Goal: Information Seeking & Learning: Find specific fact

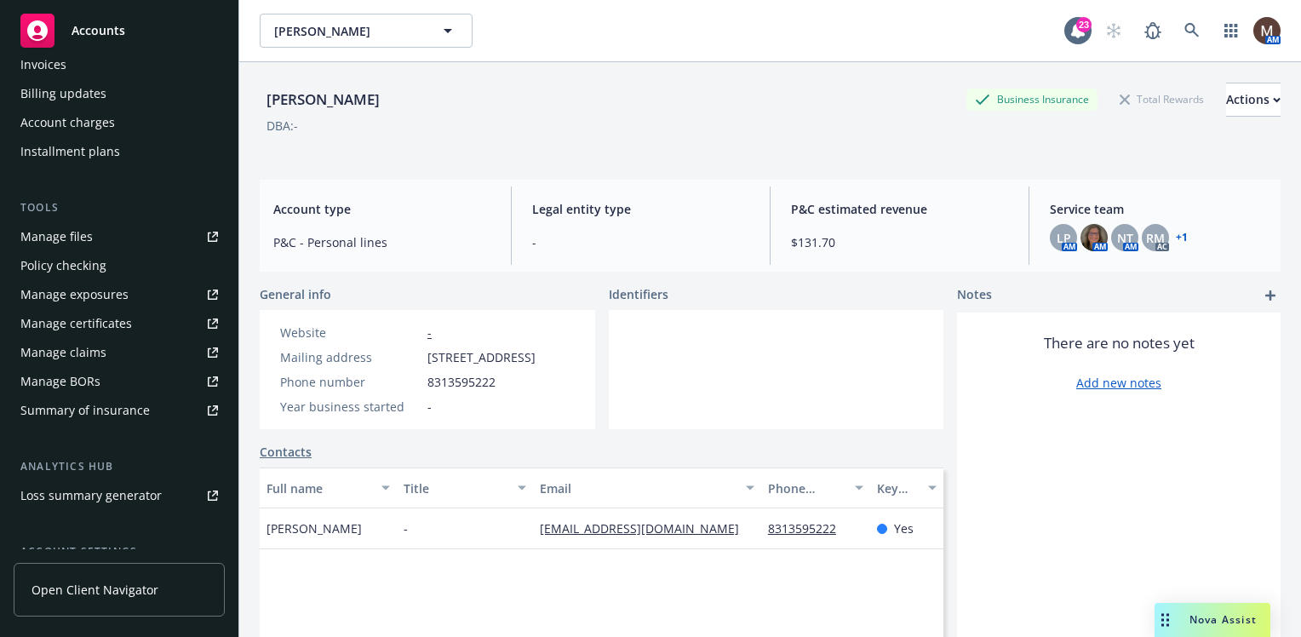
scroll to position [426, 0]
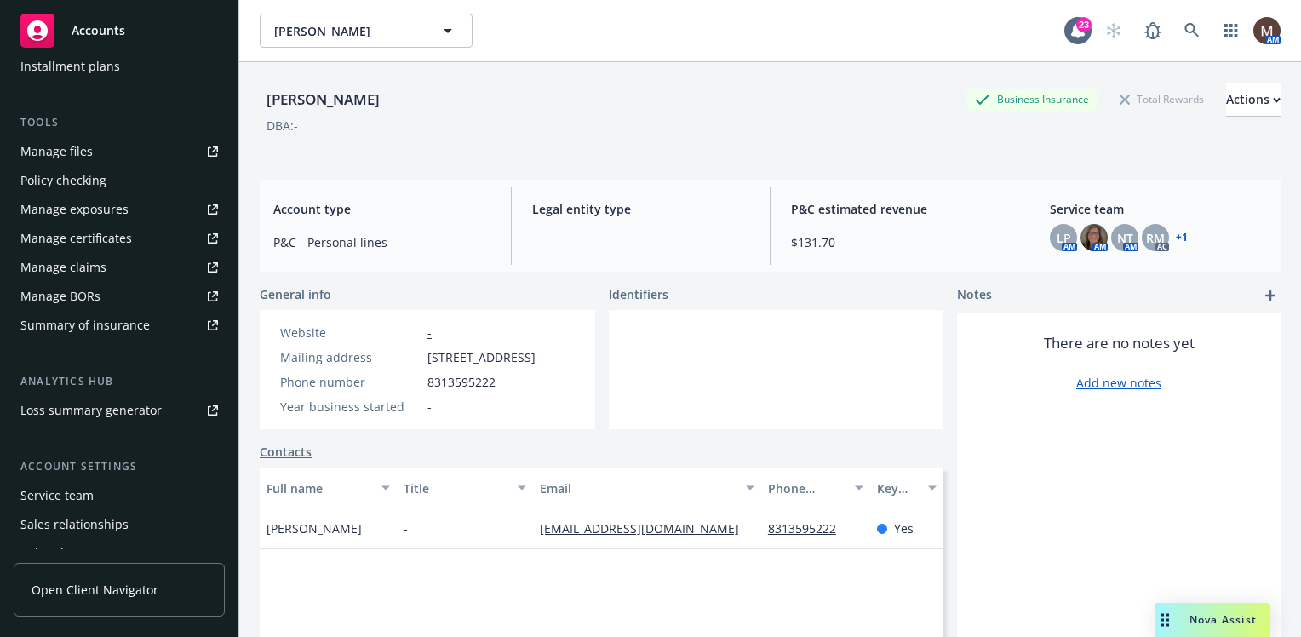
click at [99, 499] on div "Service team" at bounding box center [119, 495] width 198 height 27
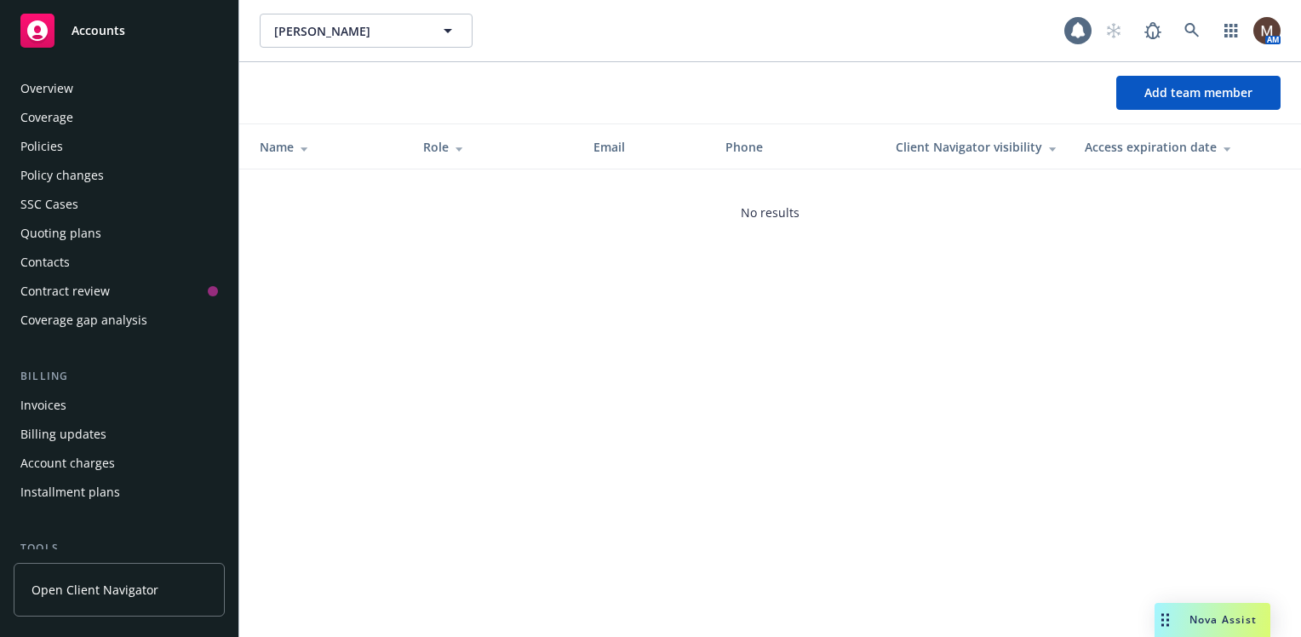
scroll to position [501, 0]
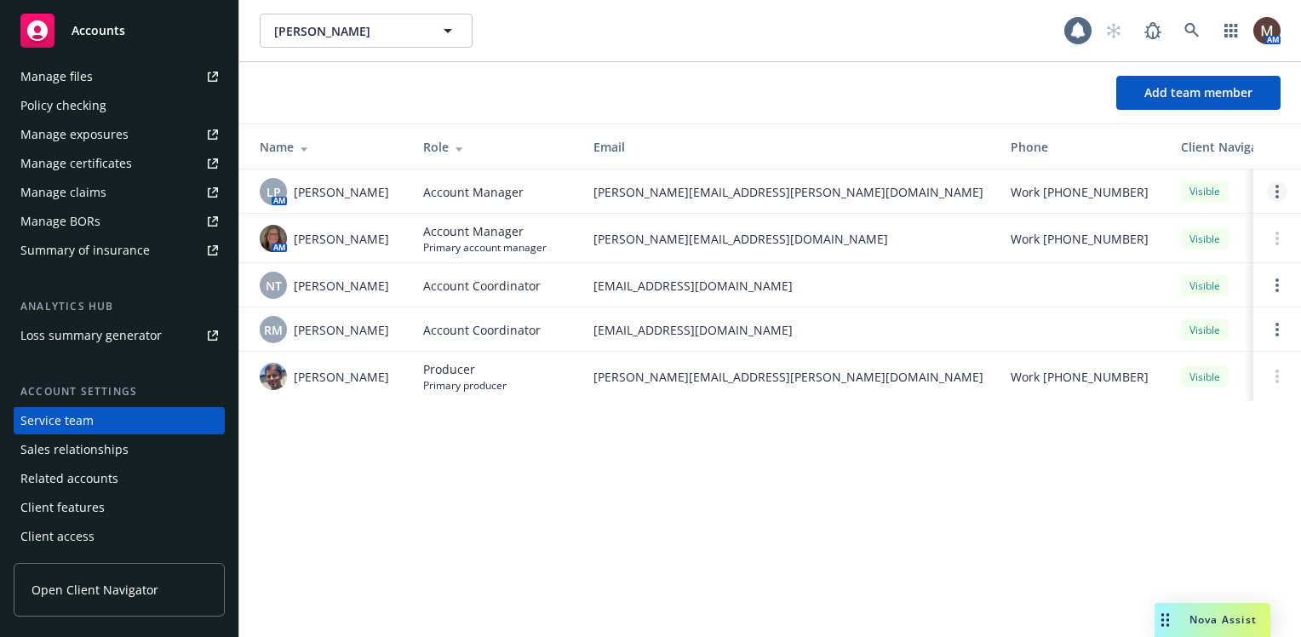
click at [1278, 192] on circle "Open options" at bounding box center [1277, 191] width 3 height 3
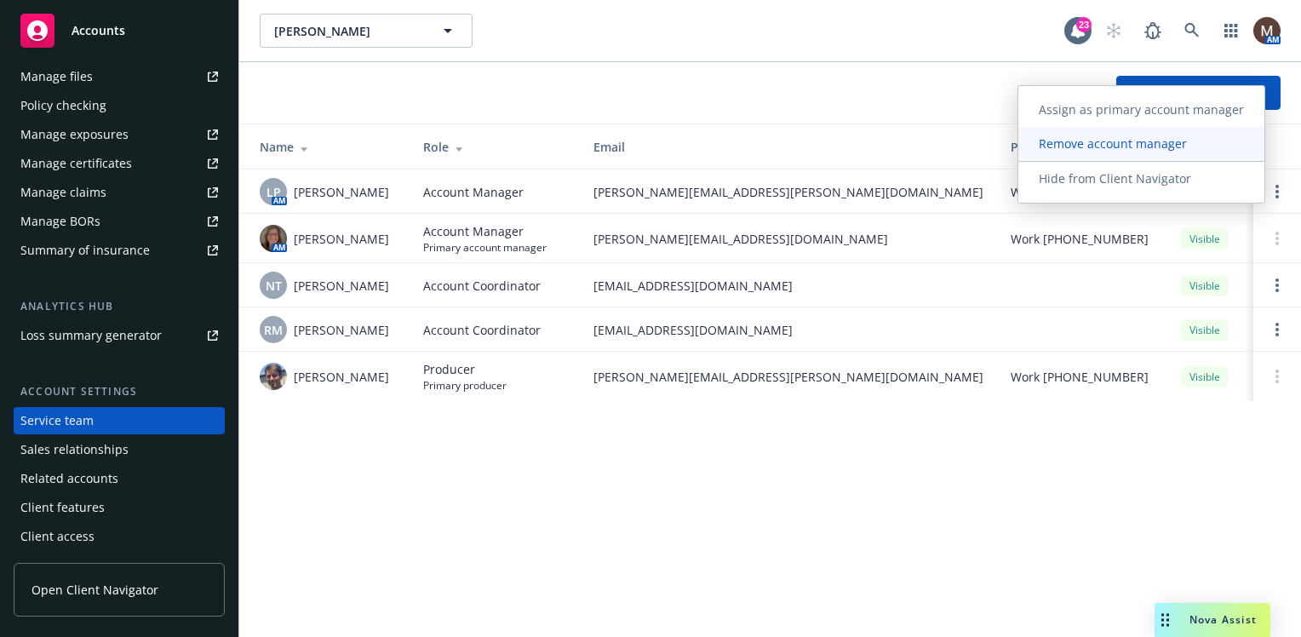
click at [1122, 145] on span "Remove account manager" at bounding box center [1112, 143] width 189 height 16
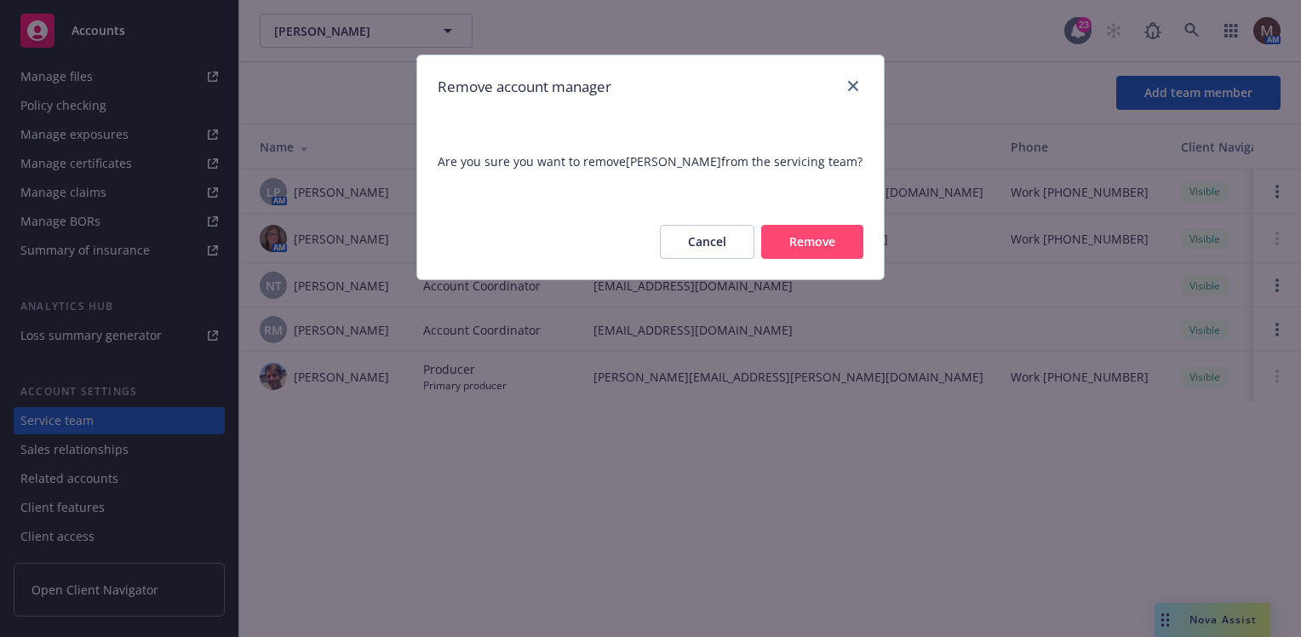
click at [808, 244] on button "Remove" at bounding box center [812, 242] width 102 height 34
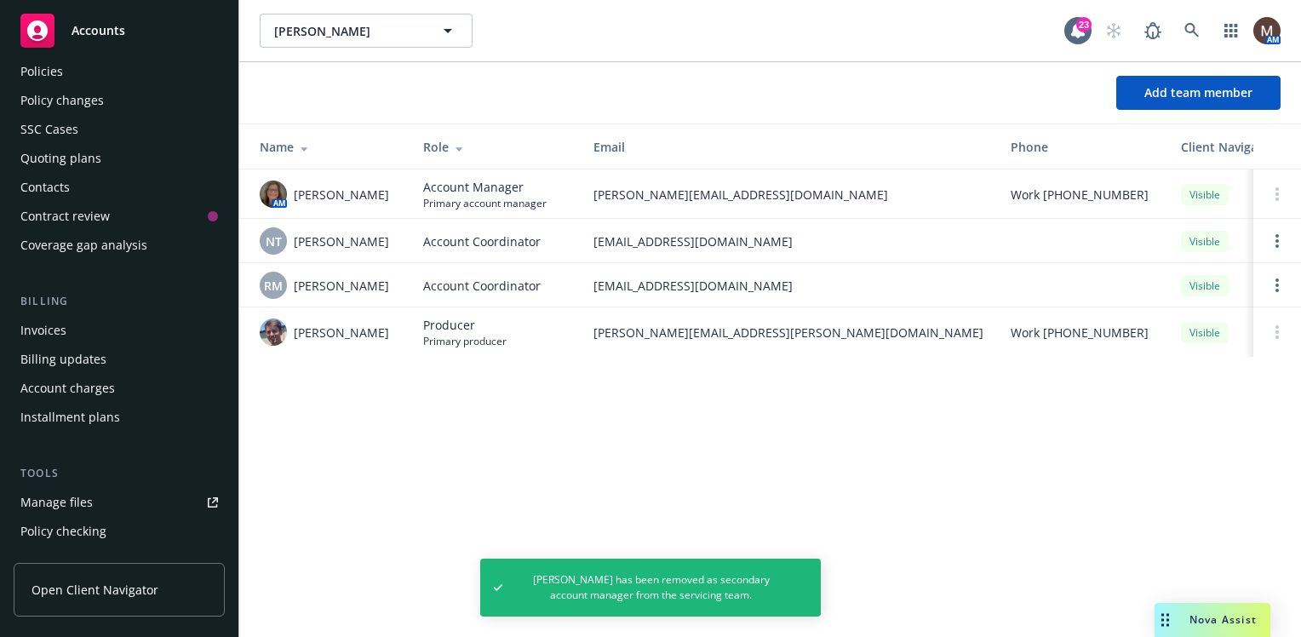
scroll to position [0, 0]
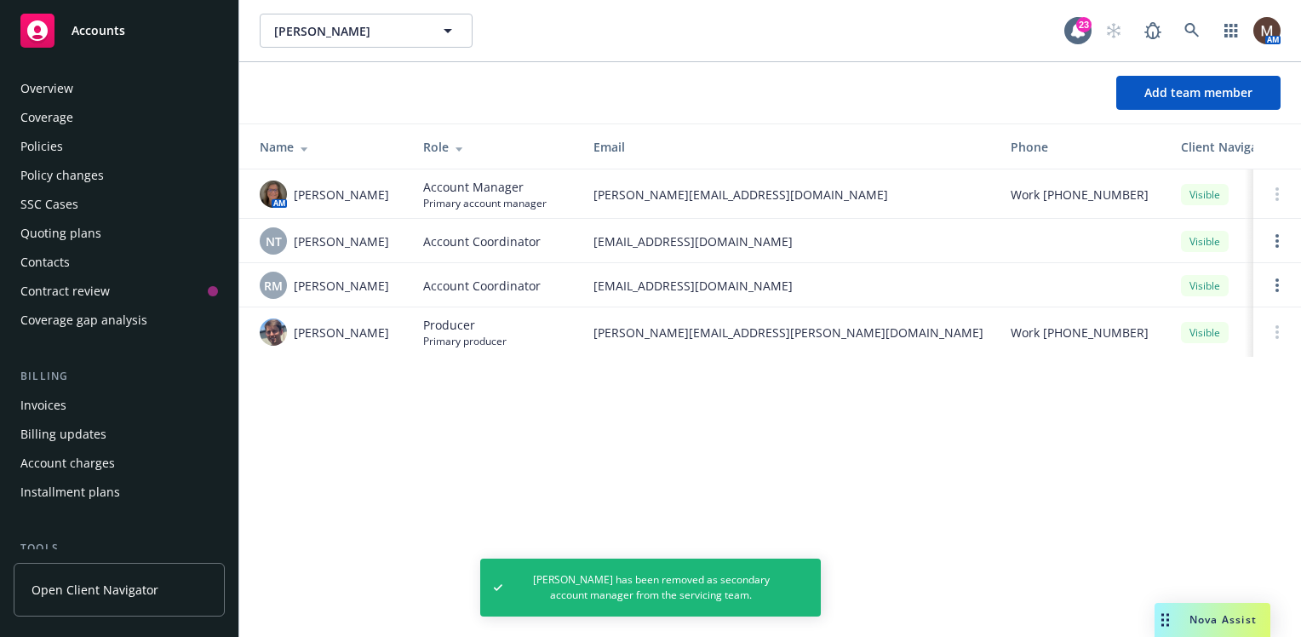
click at [56, 141] on div "Policies" at bounding box center [41, 146] width 43 height 27
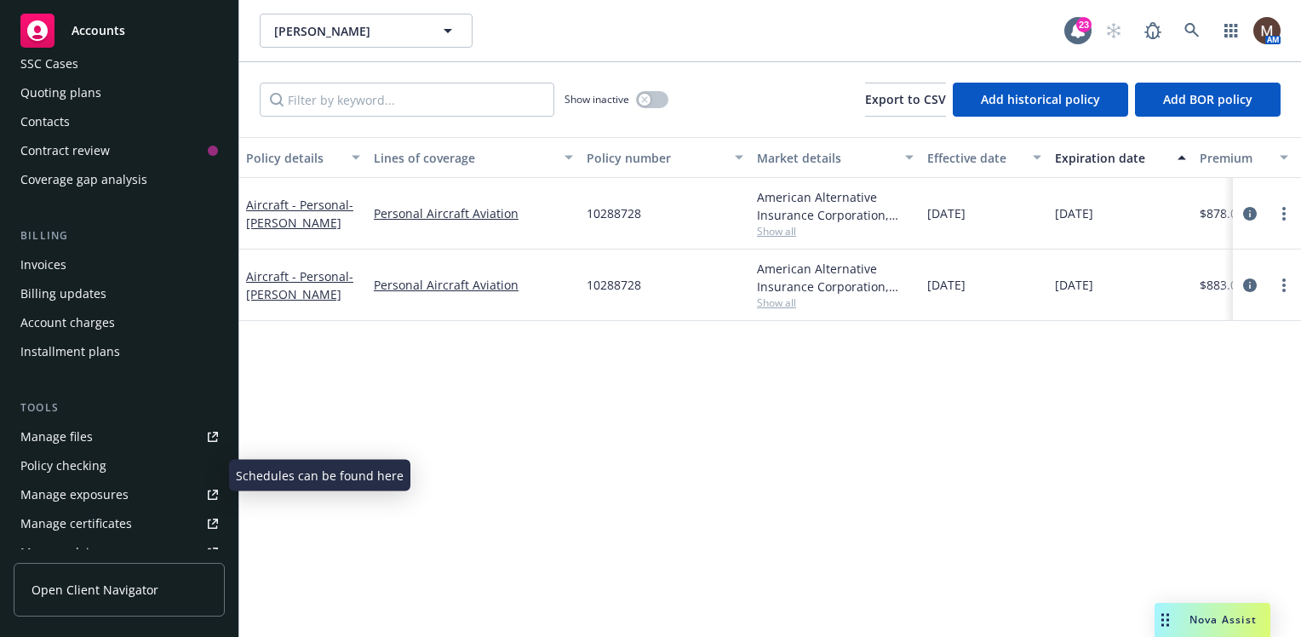
scroll to position [170, 0]
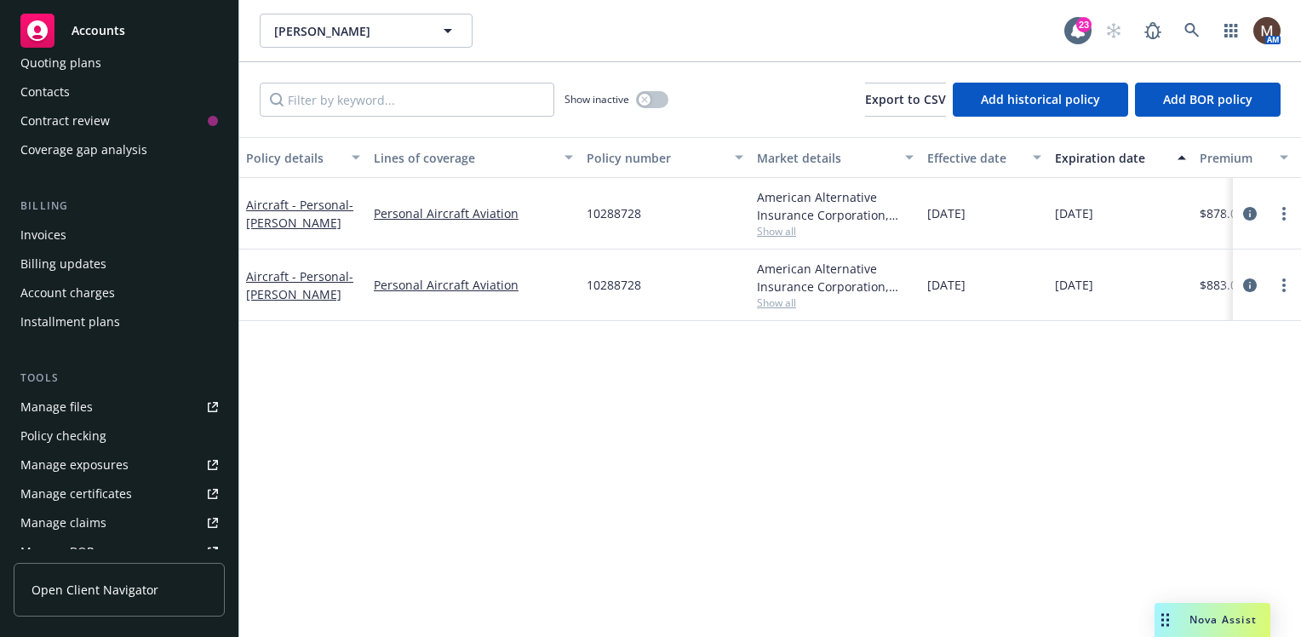
click at [58, 407] on div "Manage files" at bounding box center [56, 406] width 72 height 27
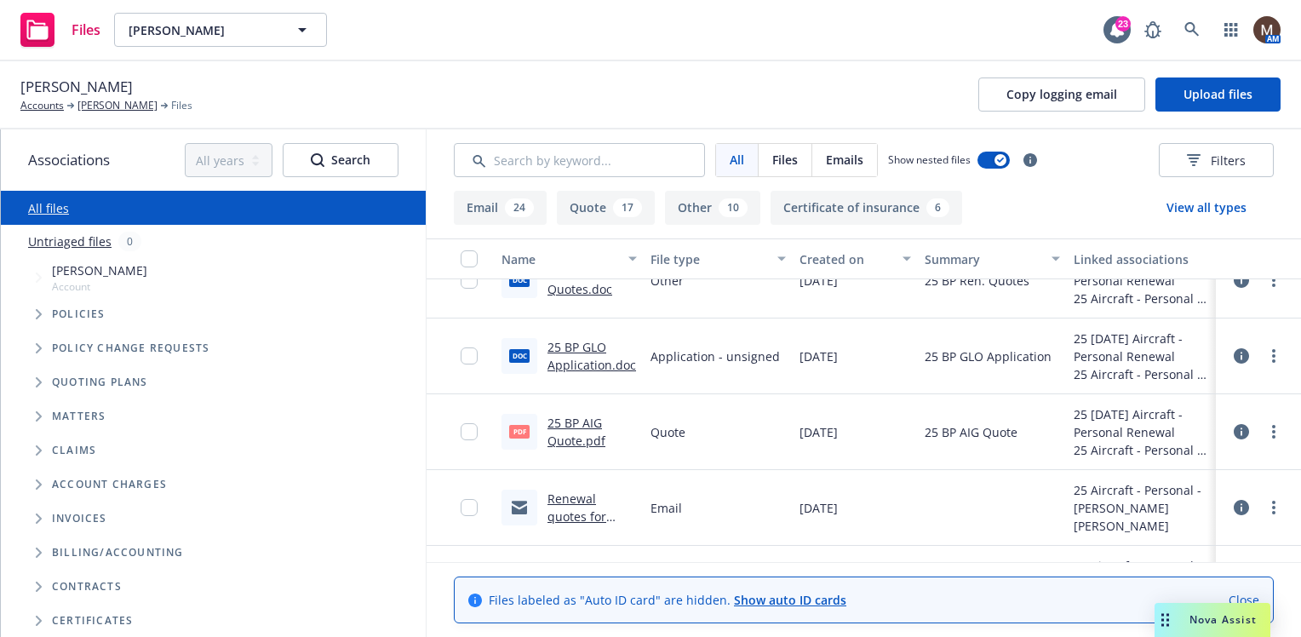
scroll to position [1022, 0]
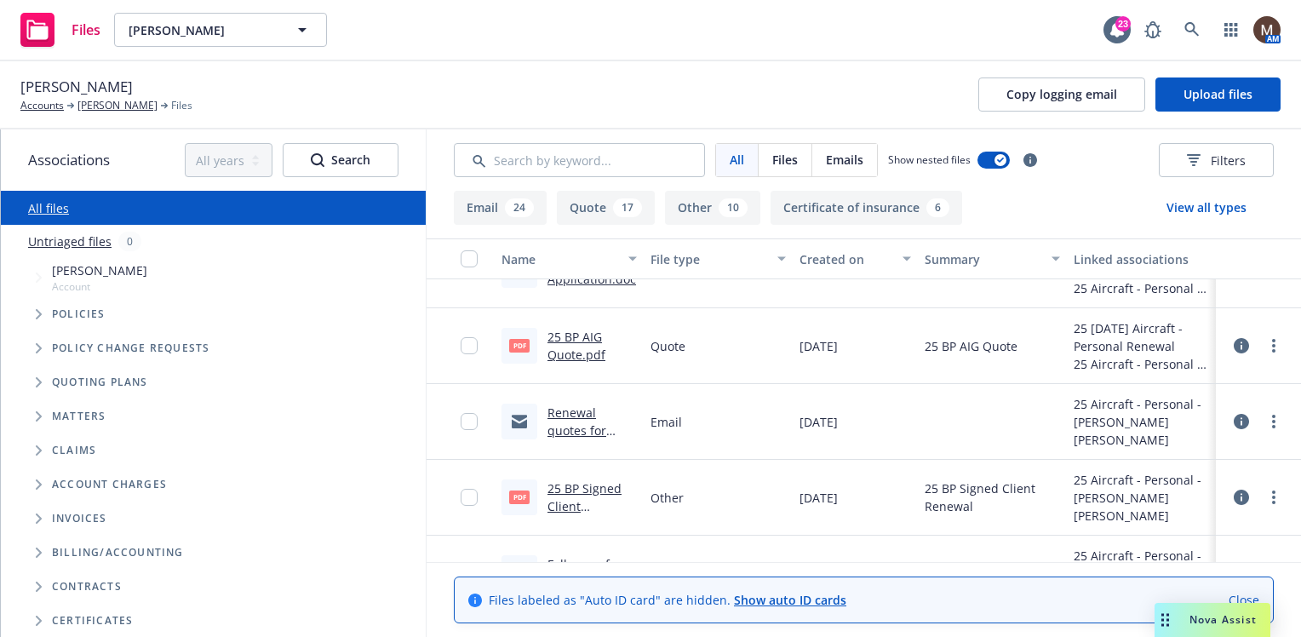
click at [564, 410] on link "Renewal quotes for [PERSON_NAME]" at bounding box center [590, 439] width 84 height 70
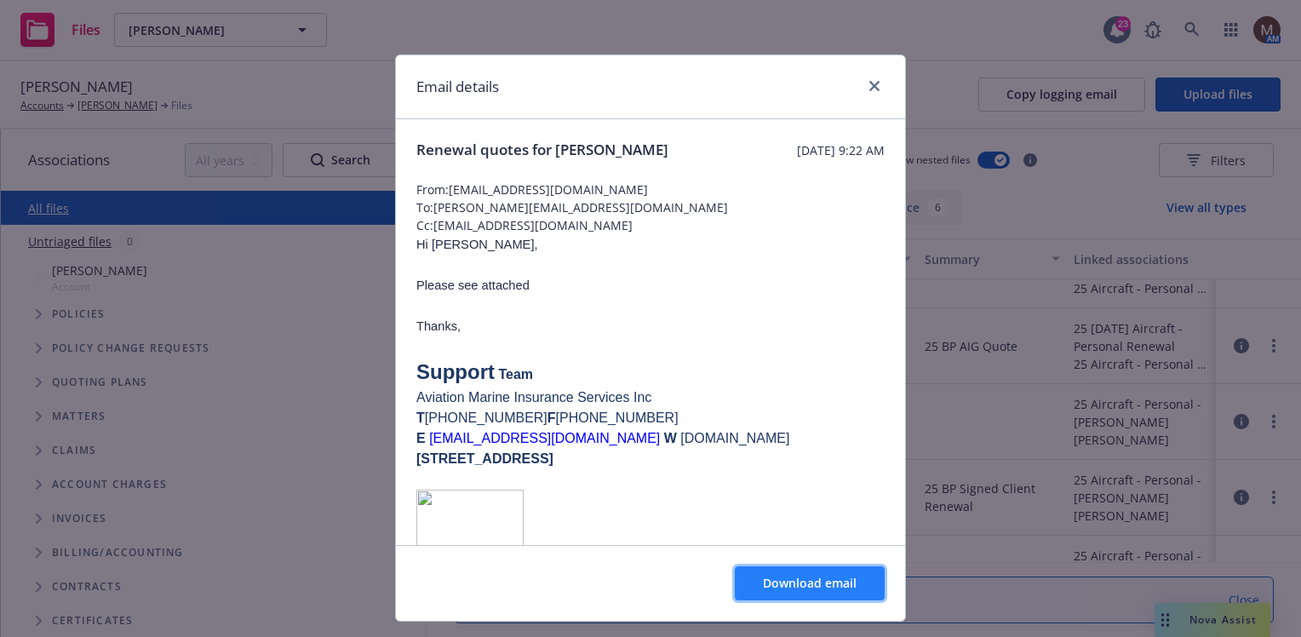
drag, startPoint x: 800, startPoint y: 577, endPoint x: 770, endPoint y: 570, distance: 30.8
click at [800, 577] on span "Download email" at bounding box center [810, 583] width 94 height 16
drag, startPoint x: 870, startPoint y: 83, endPoint x: 834, endPoint y: 106, distance: 42.5
click at [870, 83] on icon "close" at bounding box center [874, 86] width 10 height 10
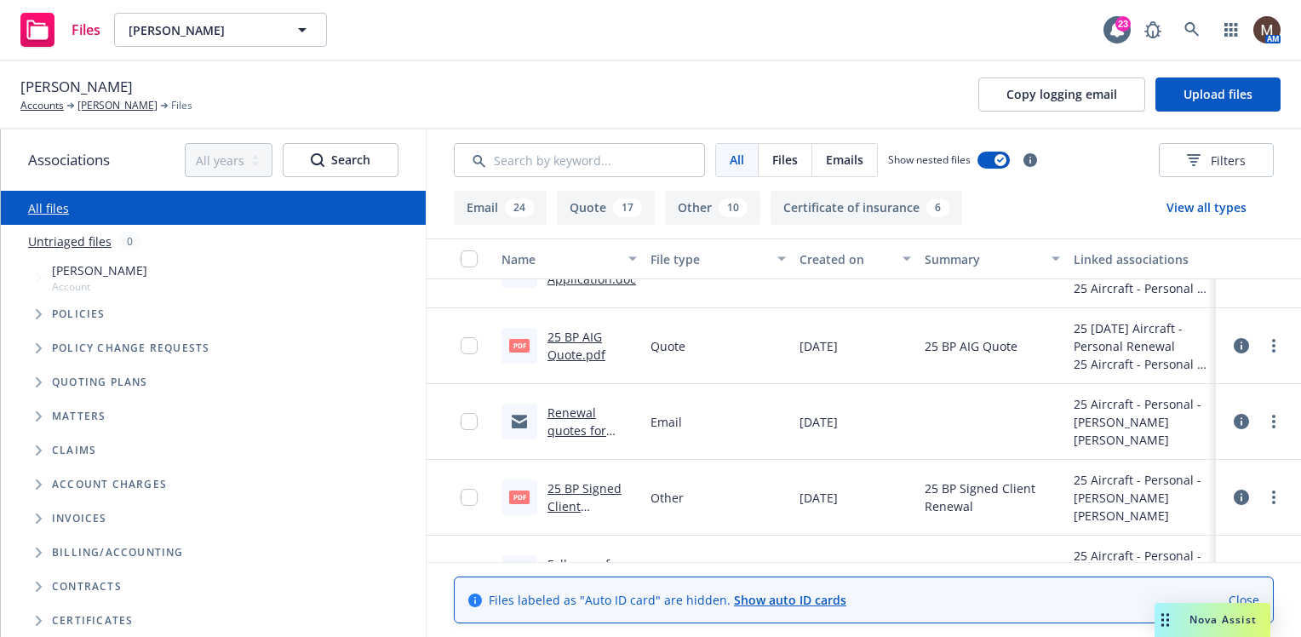
drag, startPoint x: 593, startPoint y: 489, endPoint x: 427, endPoint y: 490, distance: 165.2
click at [593, 489] on link "25 BP Signed Client Renewal.pdf" at bounding box center [585, 506] width 74 height 52
click at [126, 100] on link "[PERSON_NAME]" at bounding box center [117, 105] width 80 height 15
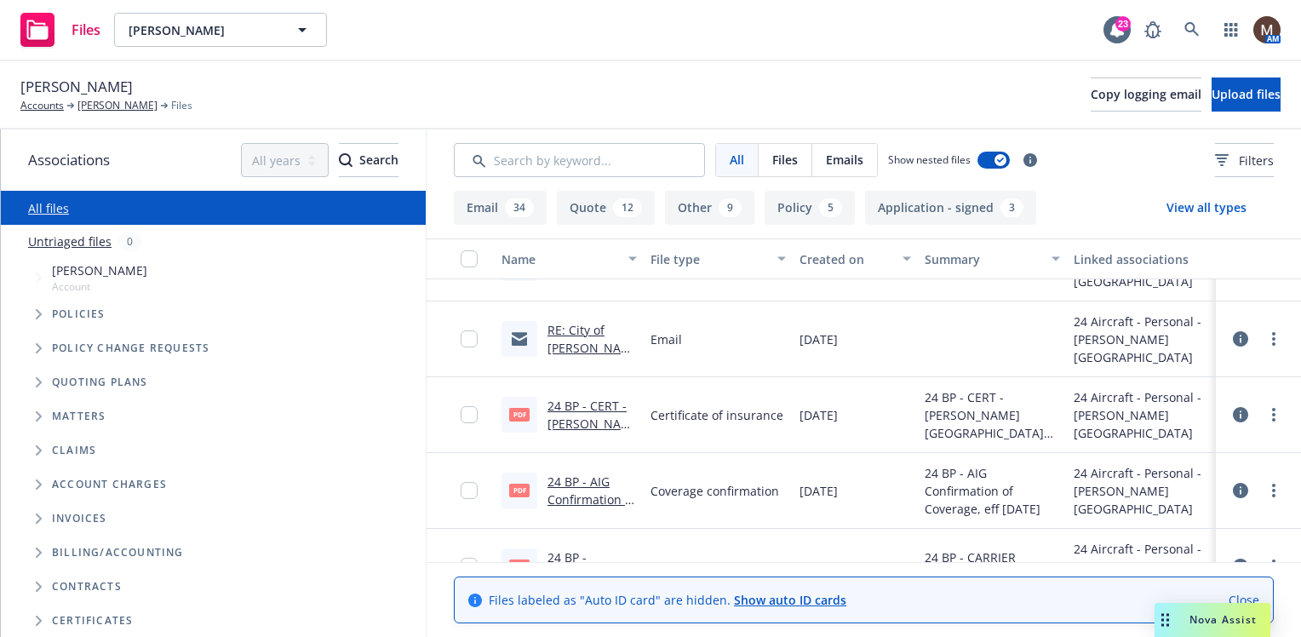
scroll to position [1277, 0]
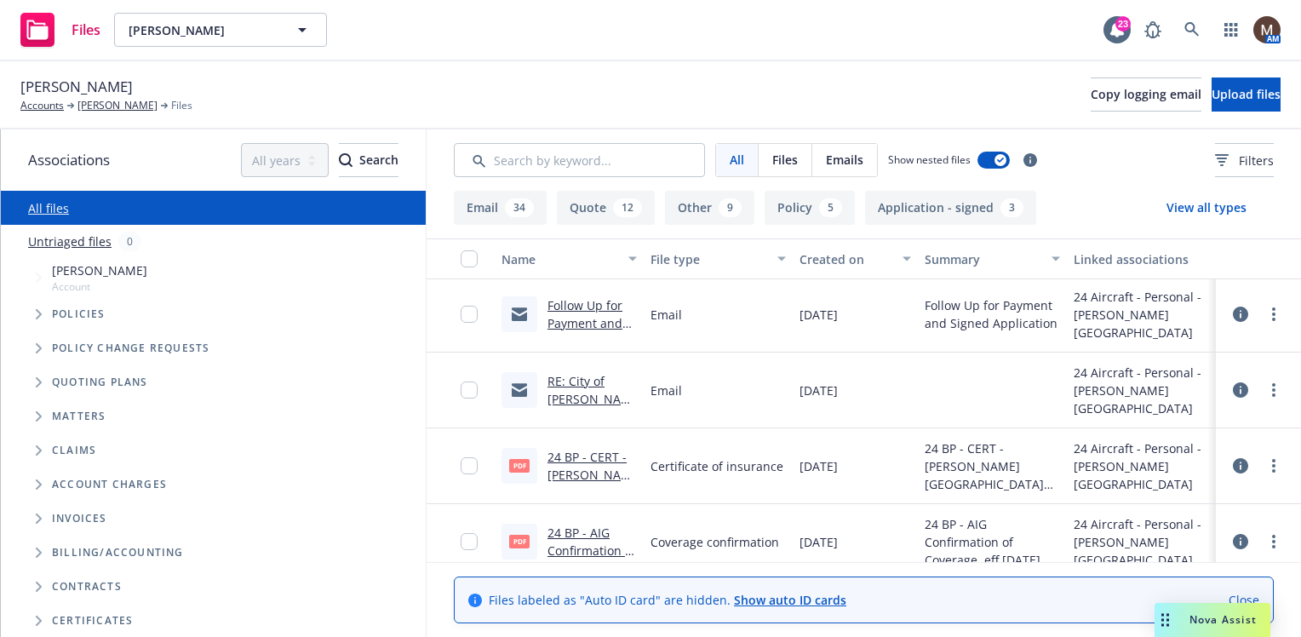
click at [573, 393] on link "RE: City of Redding is Requesting Your Insurance" at bounding box center [591, 417] width 87 height 88
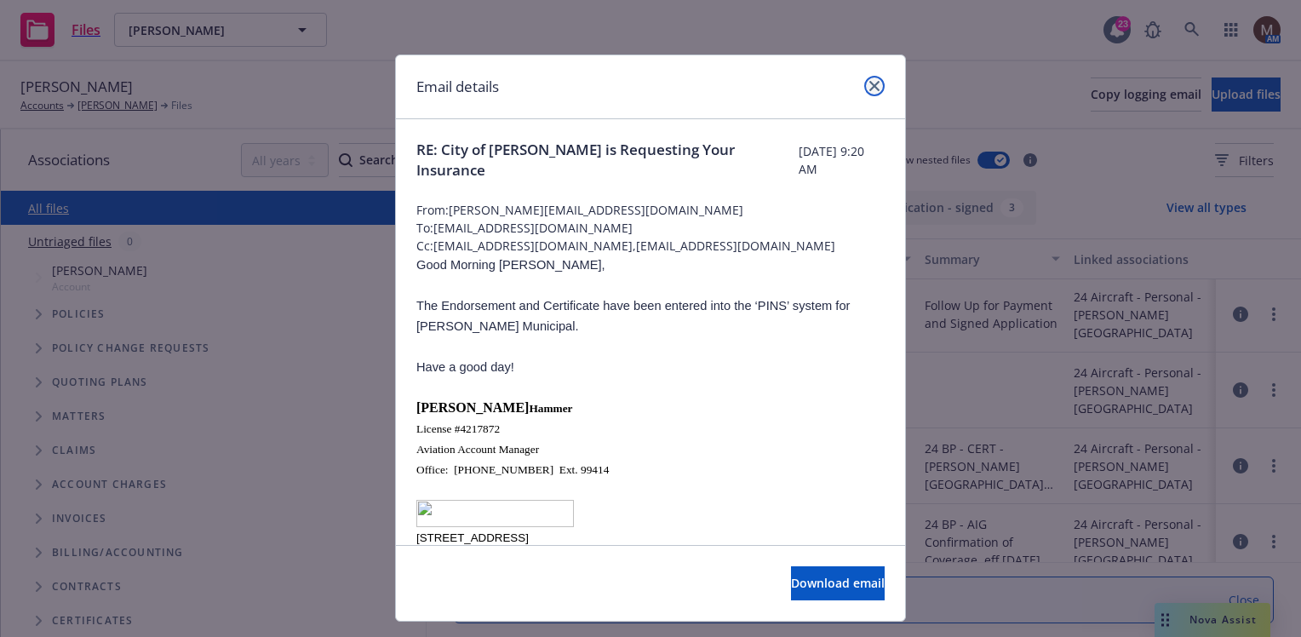
click at [872, 82] on icon "close" at bounding box center [874, 86] width 10 height 10
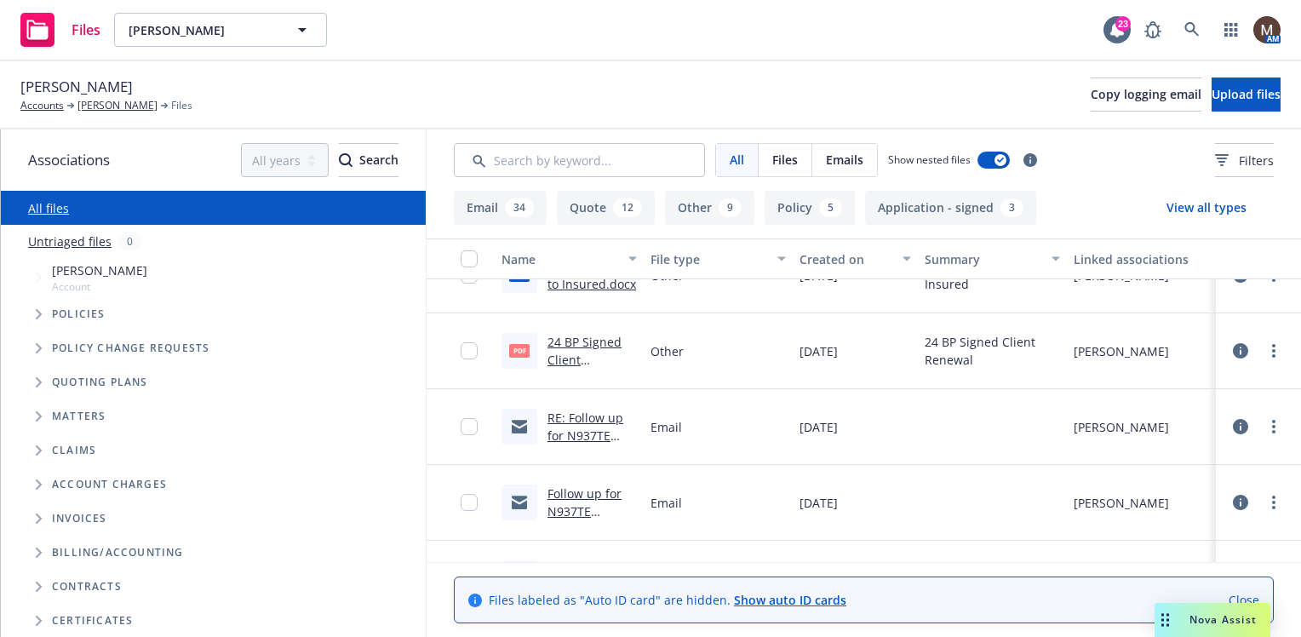
scroll to position [2554, 0]
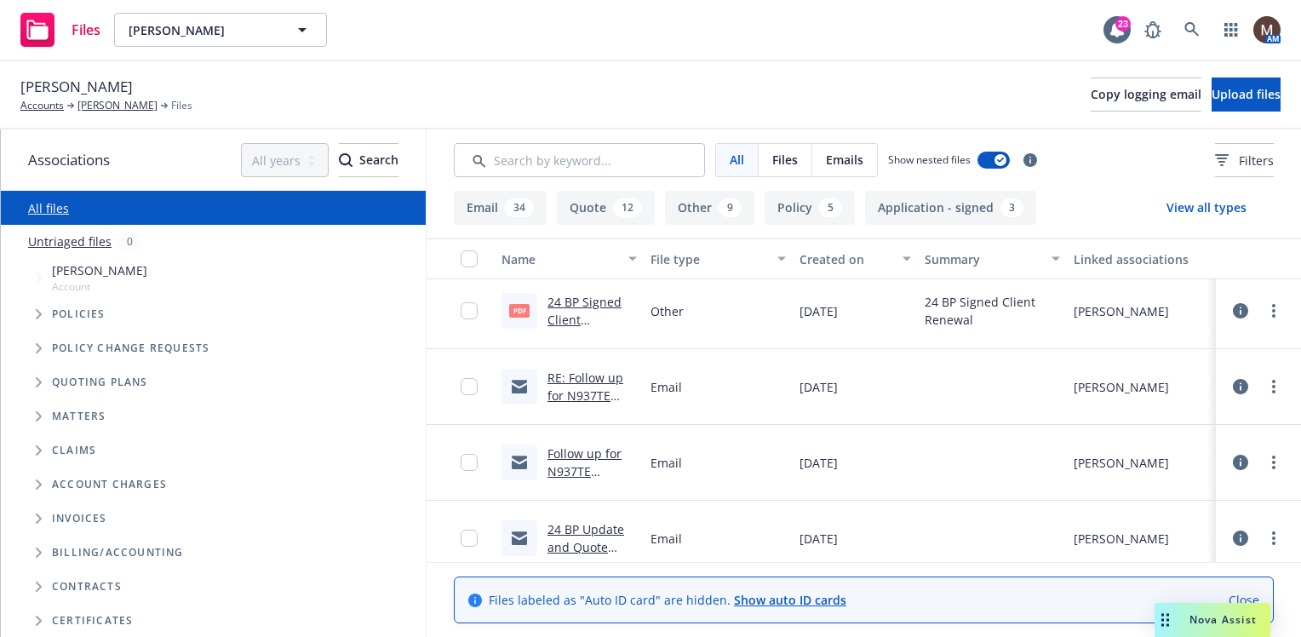
click at [588, 373] on link "RE: Follow up for N937TE Hull/Liability Renewal – Request for Updates" at bounding box center [586, 423] width 76 height 106
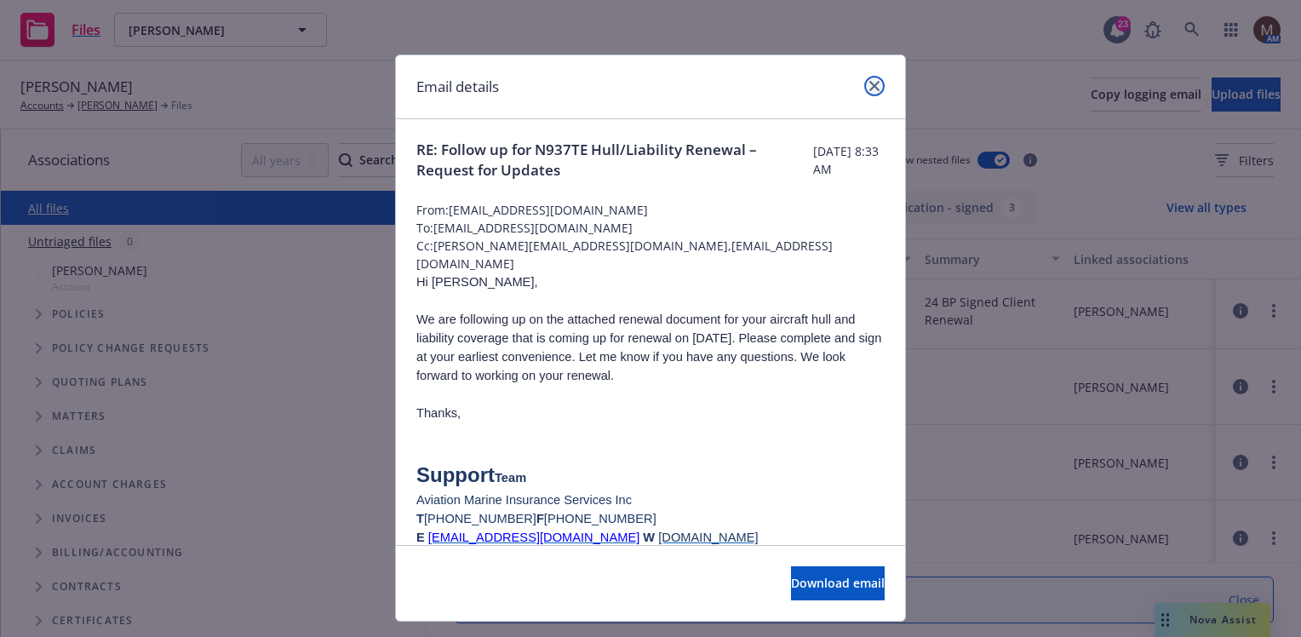
click at [869, 81] on icon "close" at bounding box center [874, 86] width 10 height 10
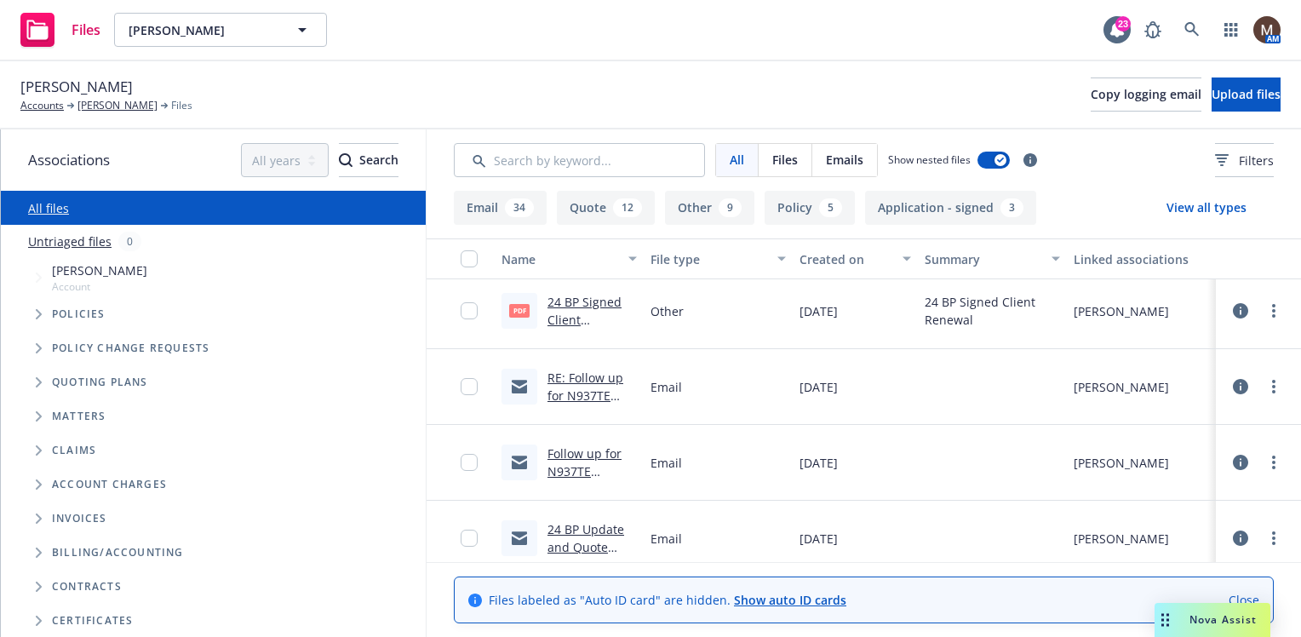
drag, startPoint x: 121, startPoint y: 102, endPoint x: 142, endPoint y: 114, distance: 24.4
click at [121, 102] on link "Aaron Picton" at bounding box center [117, 105] width 80 height 15
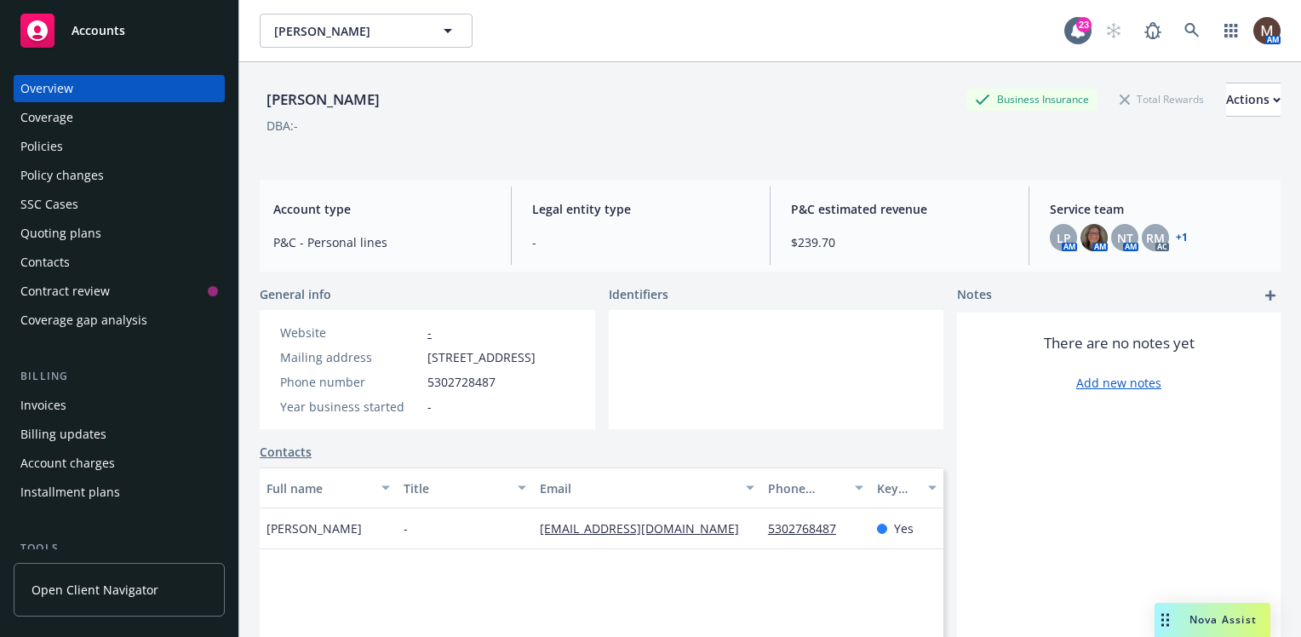
drag, startPoint x: 68, startPoint y: 257, endPoint x: 137, endPoint y: 266, distance: 69.5
click at [69, 257] on div "Contacts" at bounding box center [119, 262] width 198 height 27
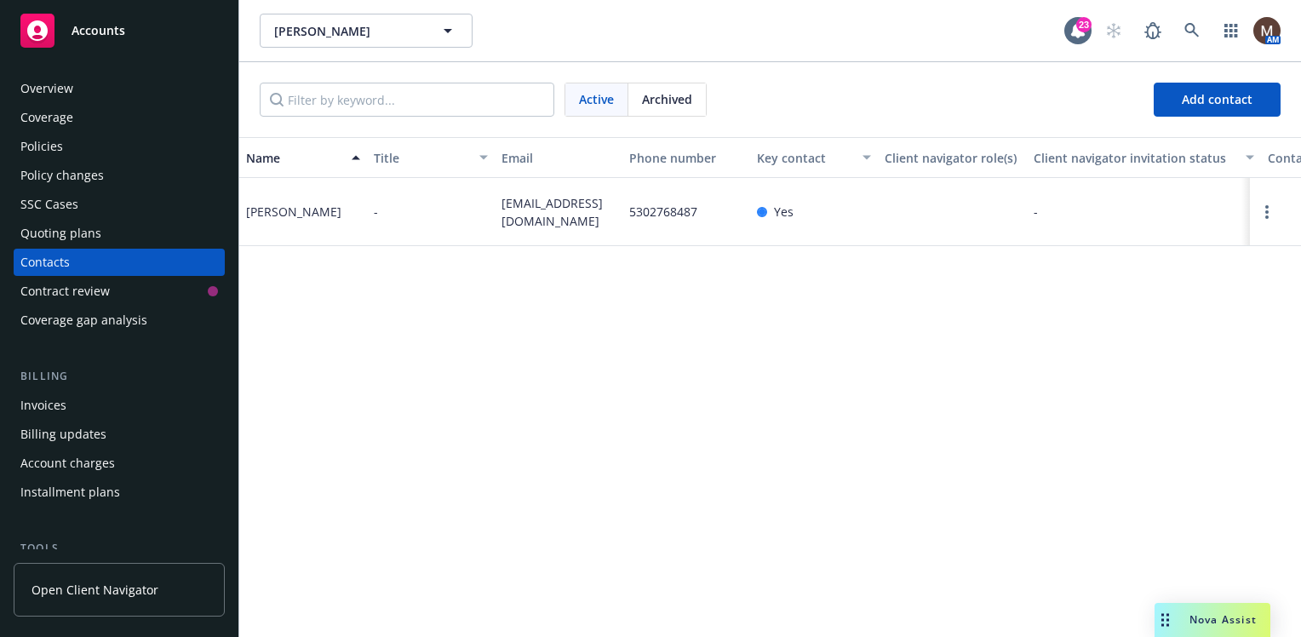
scroll to position [85, 0]
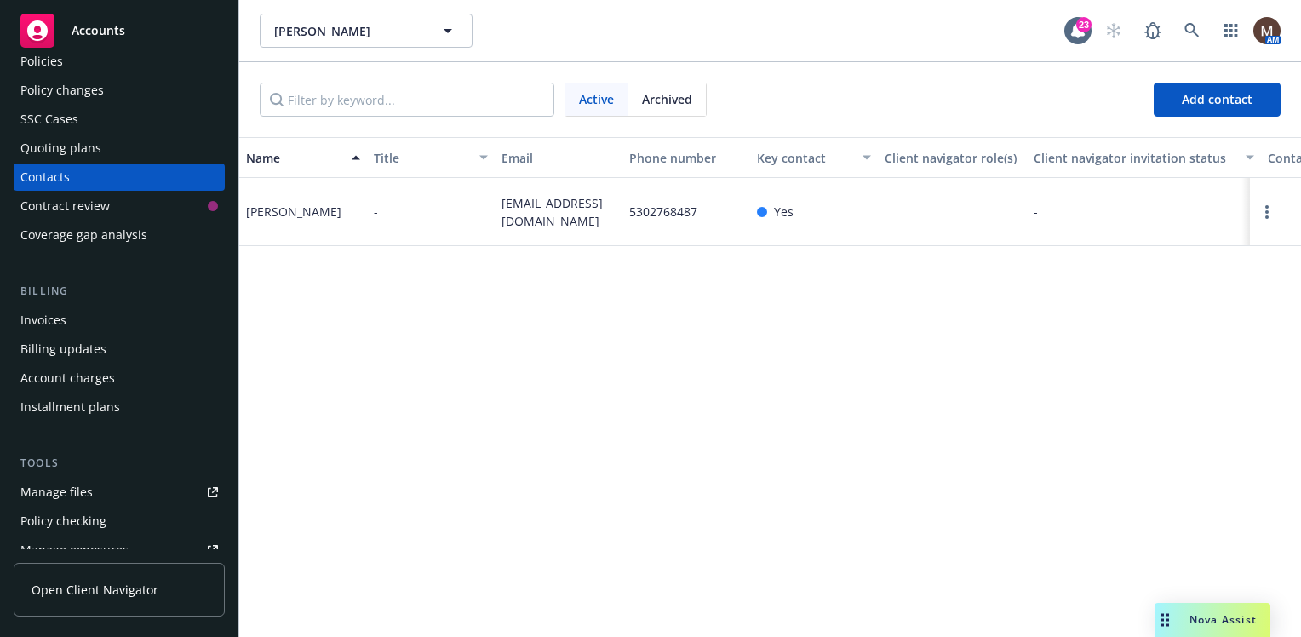
click at [106, 490] on link "Manage files" at bounding box center [119, 492] width 211 height 27
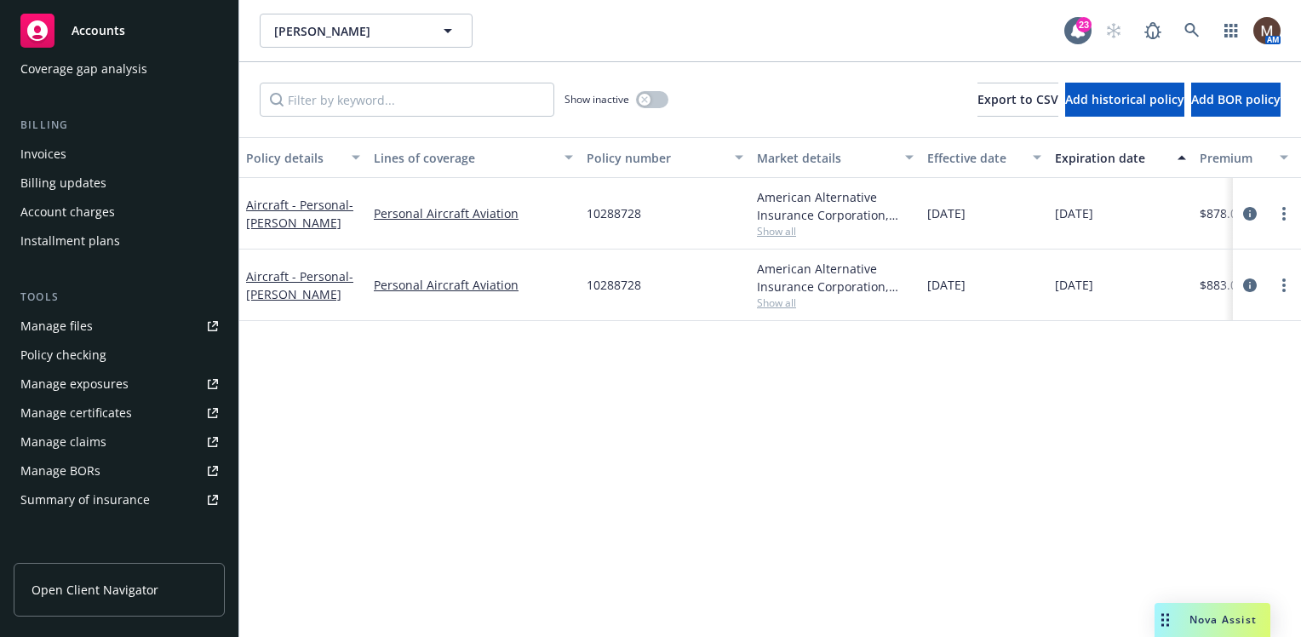
scroll to position [255, 0]
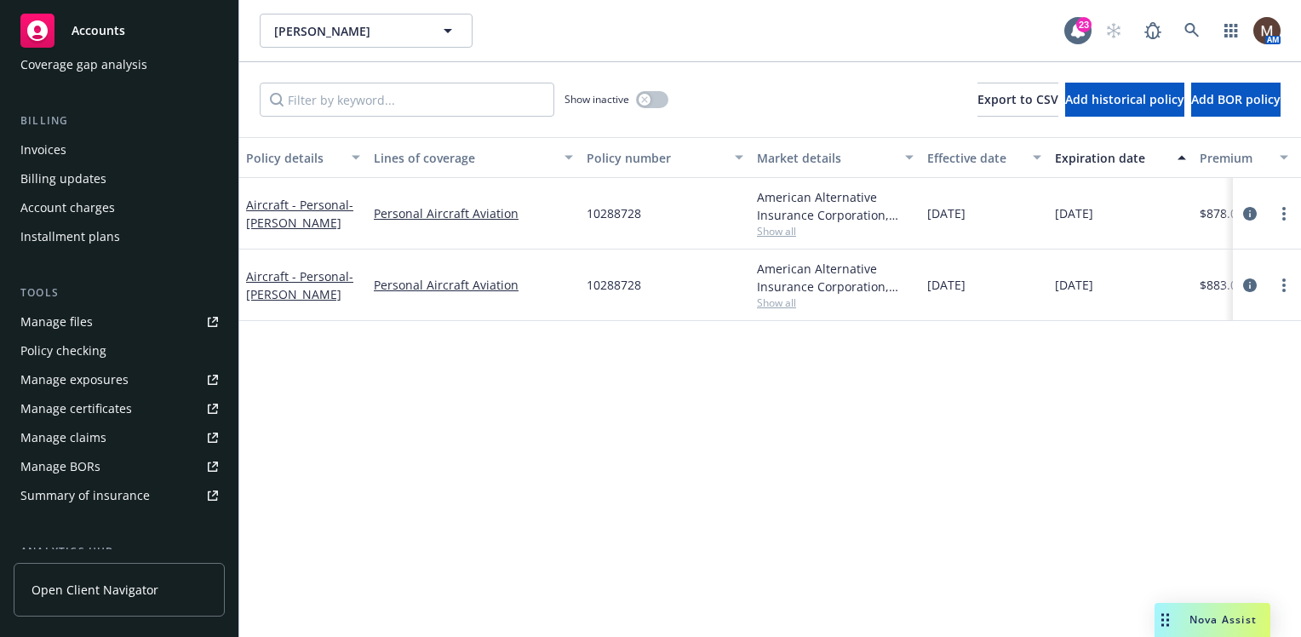
click at [95, 322] on link "Manage files" at bounding box center [119, 321] width 211 height 27
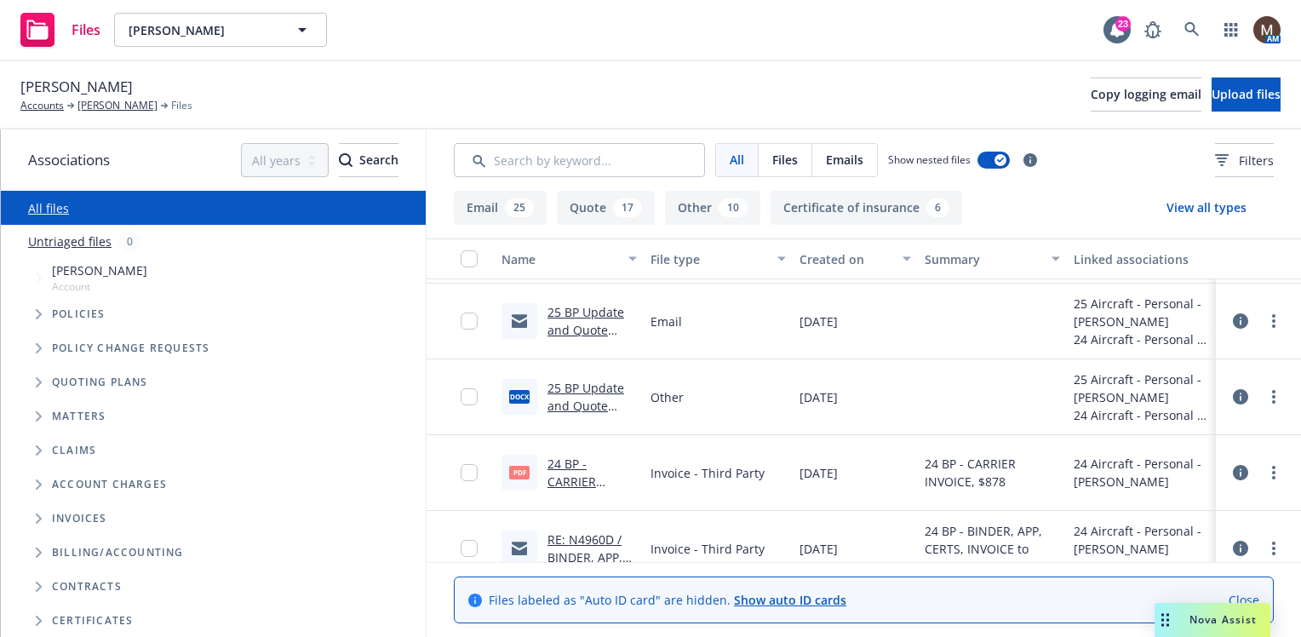
scroll to position [1533, 0]
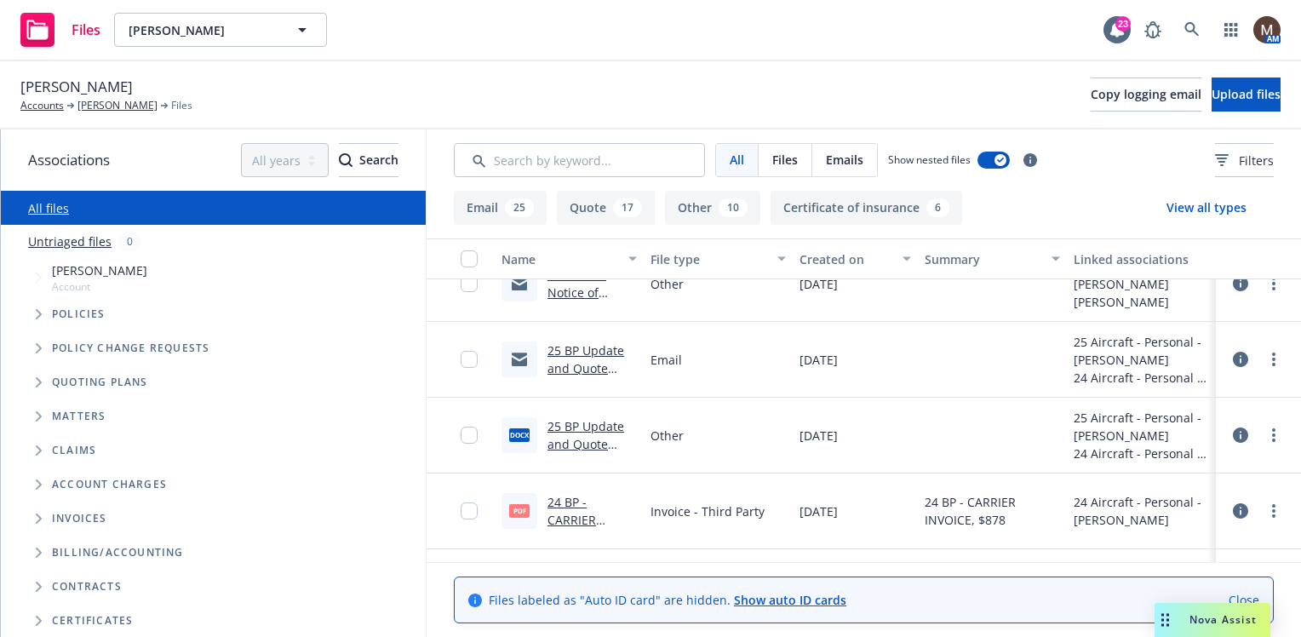
click at [603, 346] on link "25 BP Update and Quote Request to Insured.msg" at bounding box center [586, 377] width 77 height 70
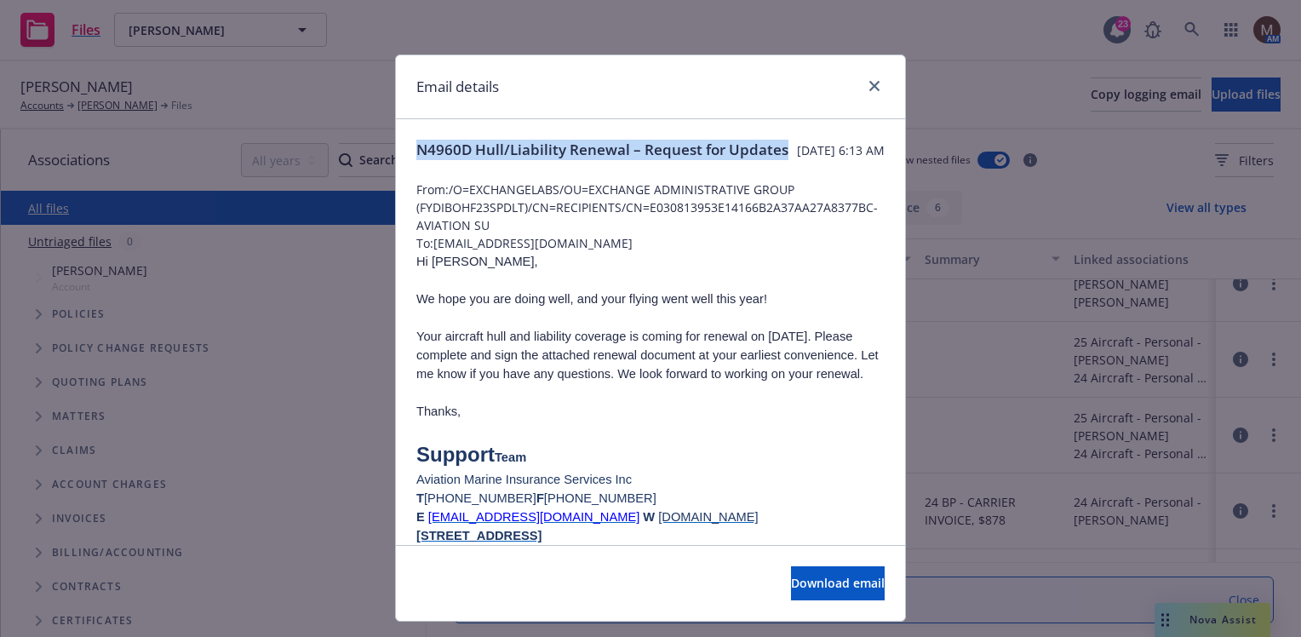
drag, startPoint x: 497, startPoint y: 172, endPoint x: 404, endPoint y: 148, distance: 95.8
click at [404, 148] on div "N4960D Hull/Liability Renewal – Request for Updates [DATE] 6:13 AM From: /O=EXC…" at bounding box center [650, 527] width 509 height 817
copy span "N4960D Hull/Liability Renewal – Request for Updates"
drag, startPoint x: 870, startPoint y: 80, endPoint x: 858, endPoint y: 97, distance: 20.8
click at [870, 81] on icon "close" at bounding box center [874, 86] width 10 height 10
